Goal: Obtain resource: Obtain resource

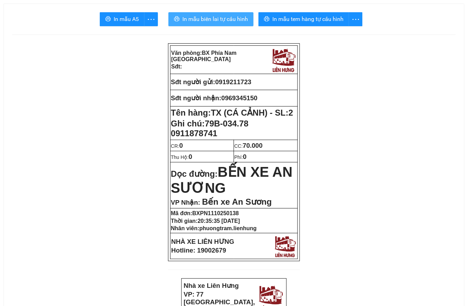
click at [199, 20] on span "In mẫu biên lai tự cấu hình" at bounding box center [216, 19] width 66 height 9
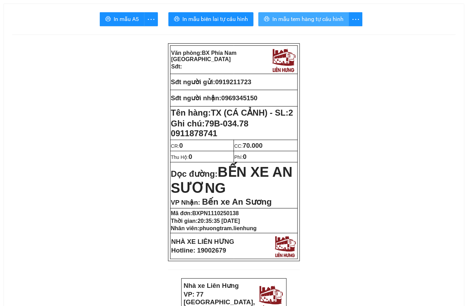
click at [284, 25] on button "In mẫu tem hàng tự cấu hình" at bounding box center [304, 19] width 91 height 14
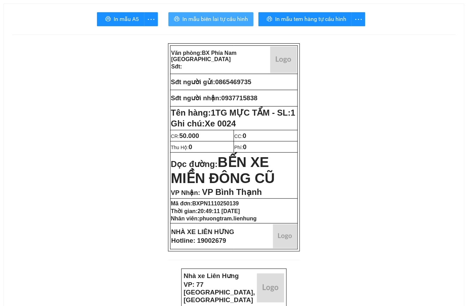
click at [218, 20] on span "In mẫu biên lai tự cấu hình" at bounding box center [216, 19] width 66 height 9
